Goal: Transaction & Acquisition: Book appointment/travel/reservation

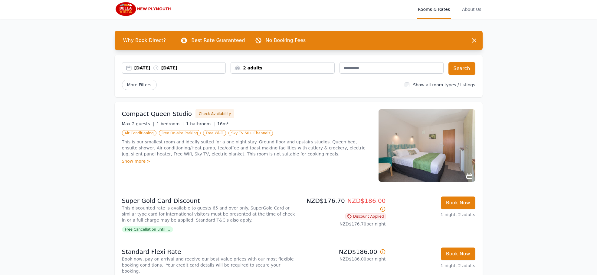
scroll to position [1, 0]
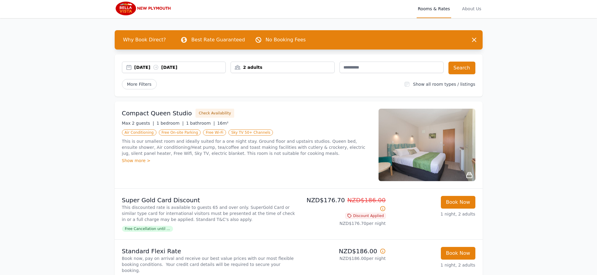
click at [142, 10] on img at bounding box center [144, 8] width 58 height 15
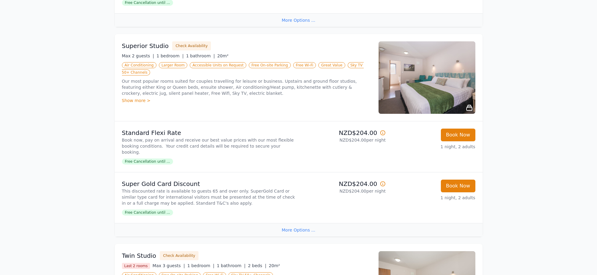
scroll to position [301, 0]
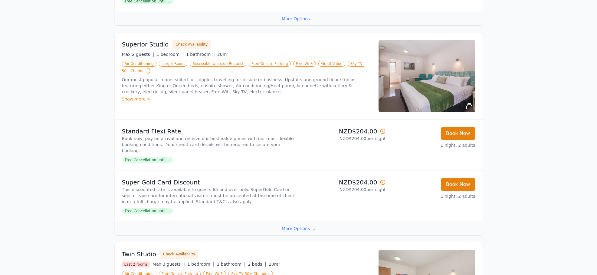
click at [383, 180] on icon at bounding box center [383, 183] width 6 height 6
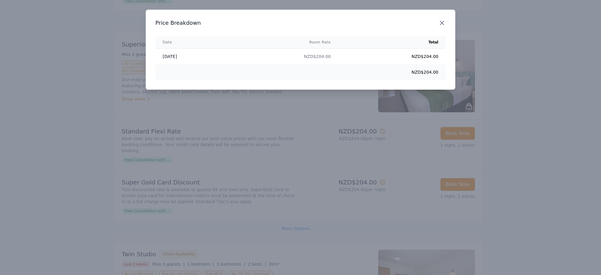
click at [443, 22] on icon "button" at bounding box center [442, 23] width 4 height 4
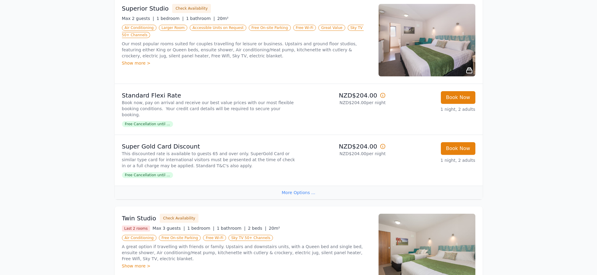
scroll to position [348, 0]
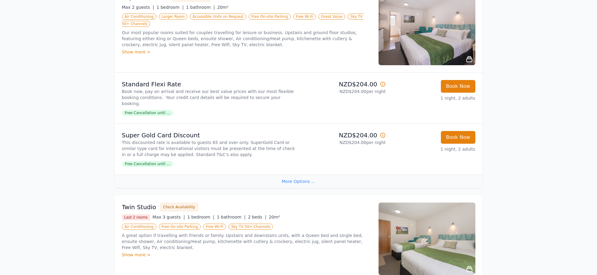
click at [188, 140] on p "This discounted rate is available to guests 65 and over only. SuperGold Card or…" at bounding box center [209, 149] width 174 height 18
click at [297, 175] on div "More Options ..." at bounding box center [299, 182] width 368 height 14
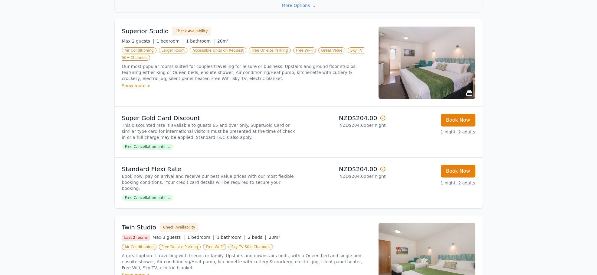
scroll to position [310, 0]
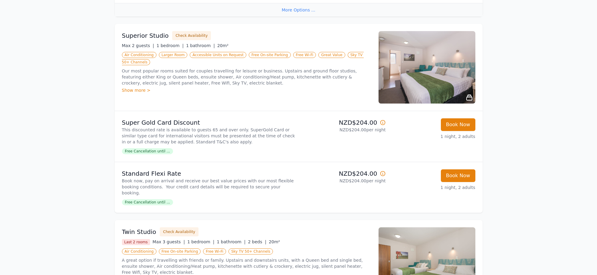
drag, startPoint x: 159, startPoint y: 167, endPoint x: 163, endPoint y: 166, distance: 4.1
click at [160, 170] on p "Standard Flexi Rate" at bounding box center [209, 174] width 174 height 8
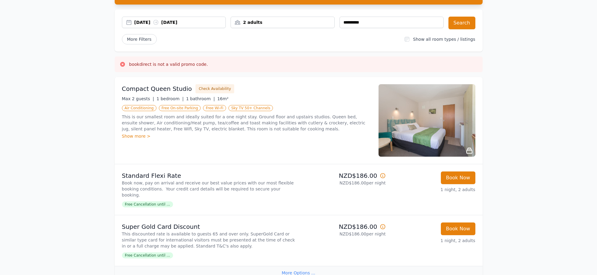
scroll to position [0, 0]
